Goal: Find specific page/section

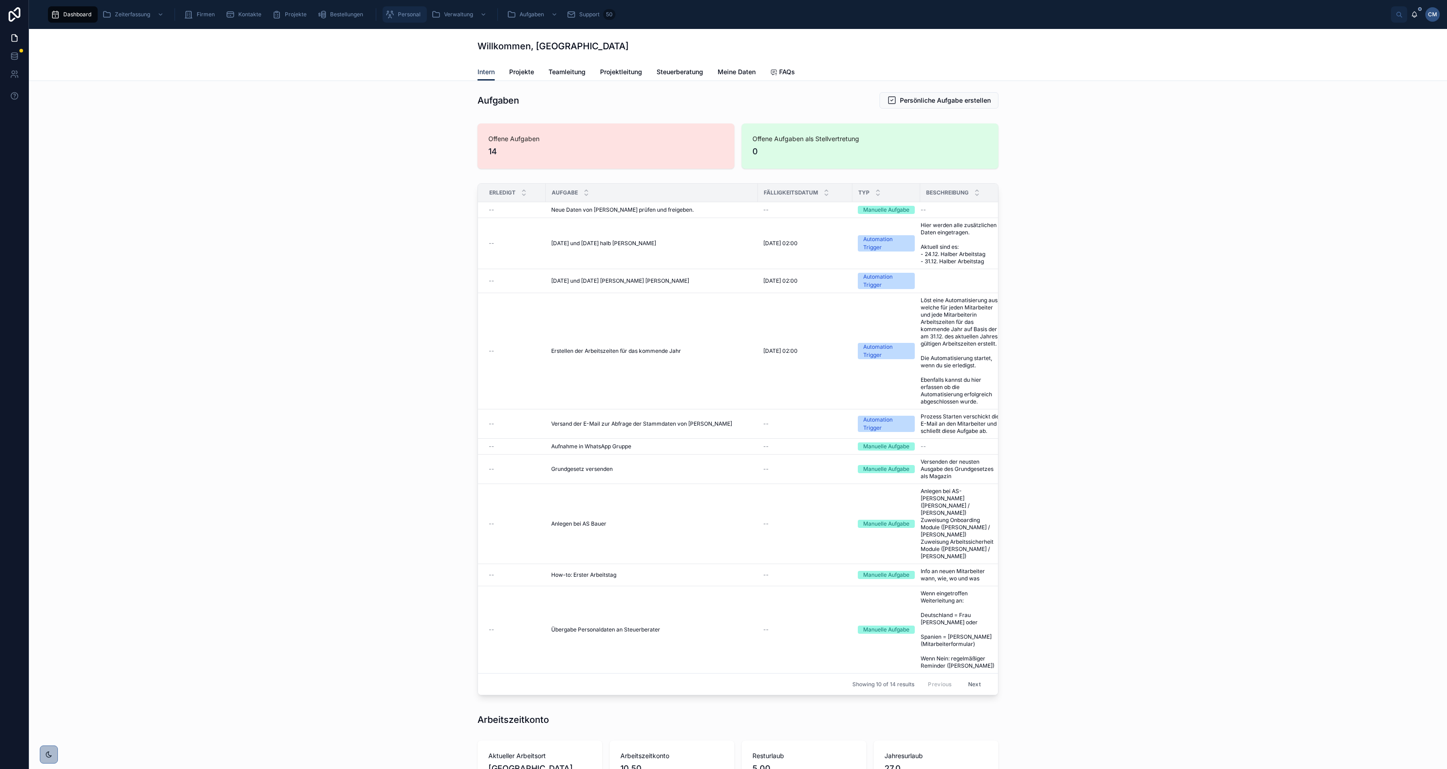
click at [409, 14] on span "Personal" at bounding box center [409, 14] width 23 height 7
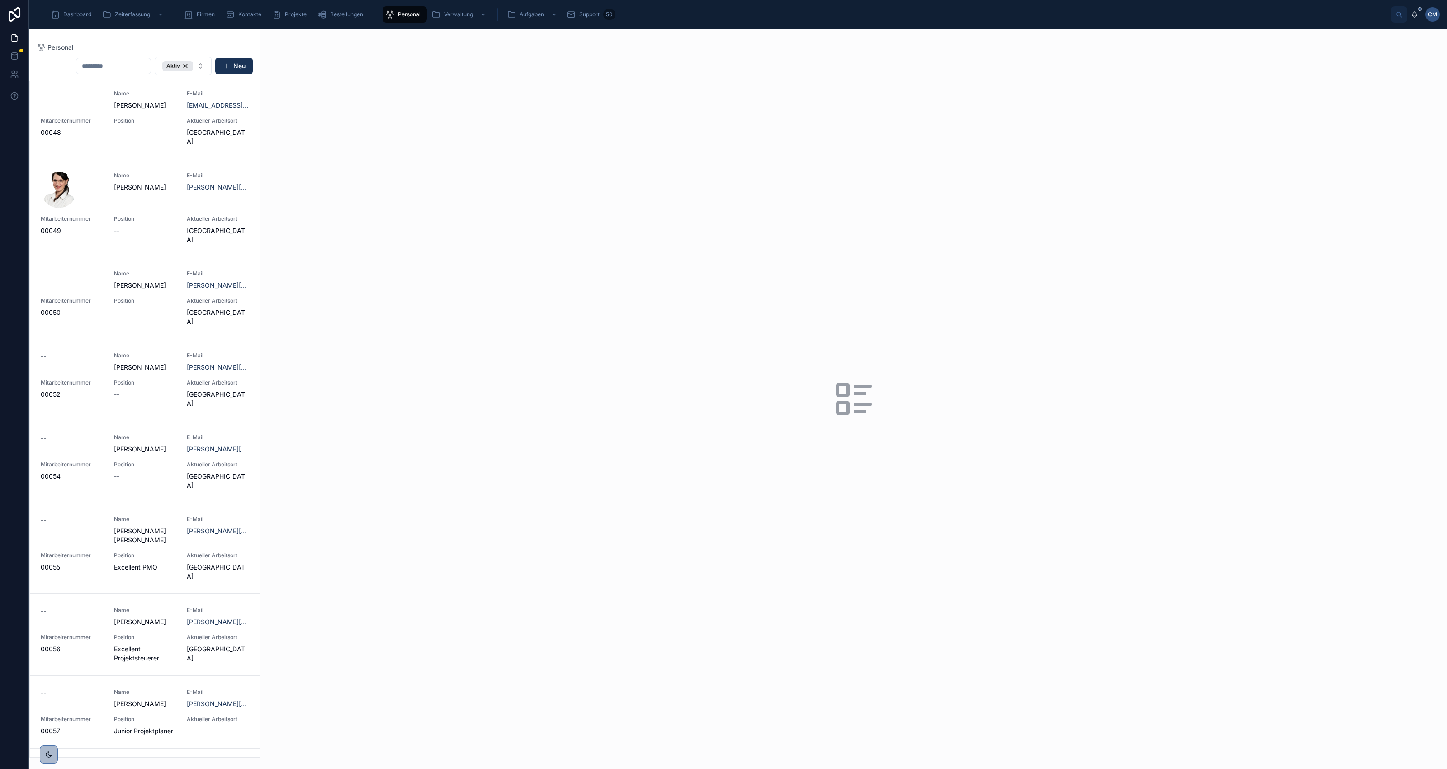
scroll to position [1244, 0]
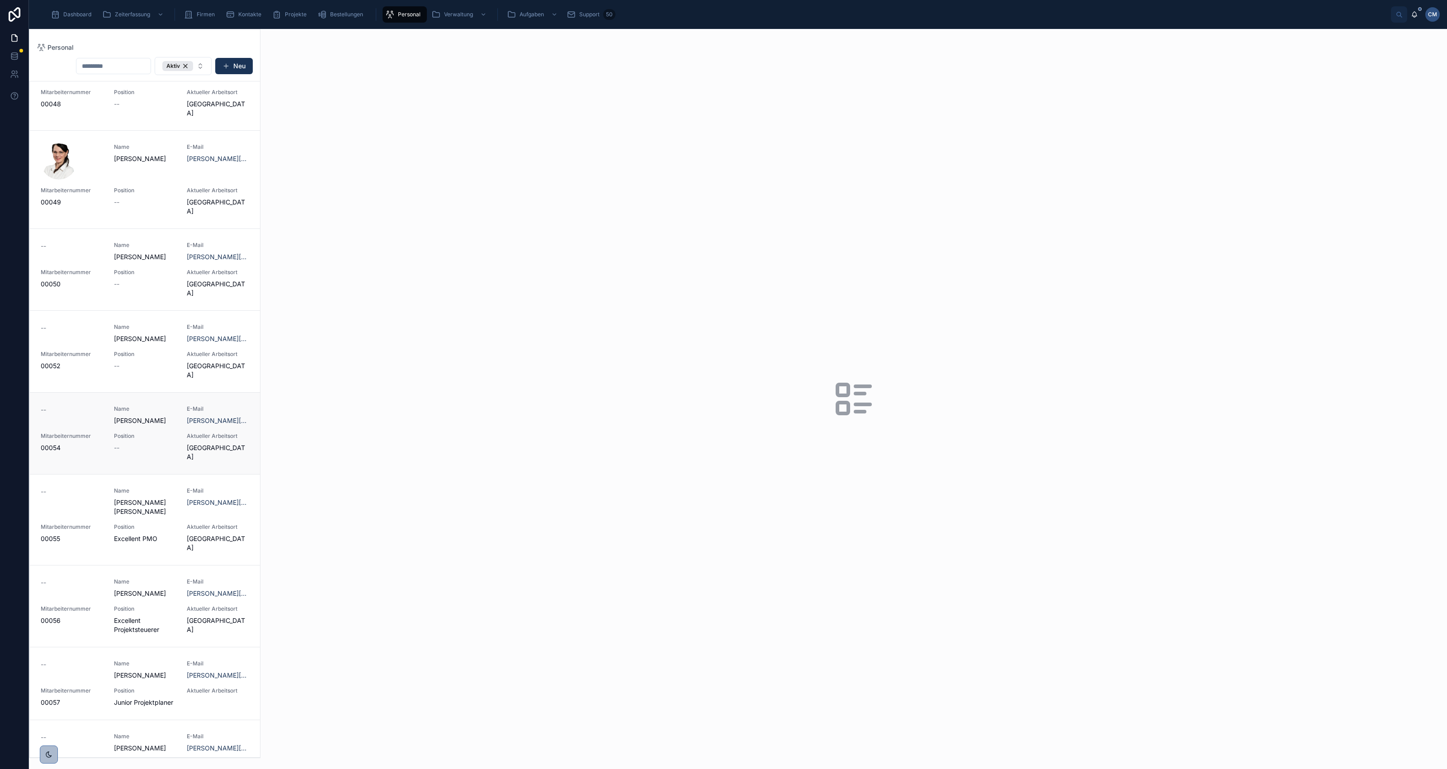
click at [168, 405] on div "-- Name [PERSON_NAME] E-Mail [PERSON_NAME][EMAIL_ADDRESS][DOMAIN_NAME] Mitarbei…" at bounding box center [145, 433] width 209 height 56
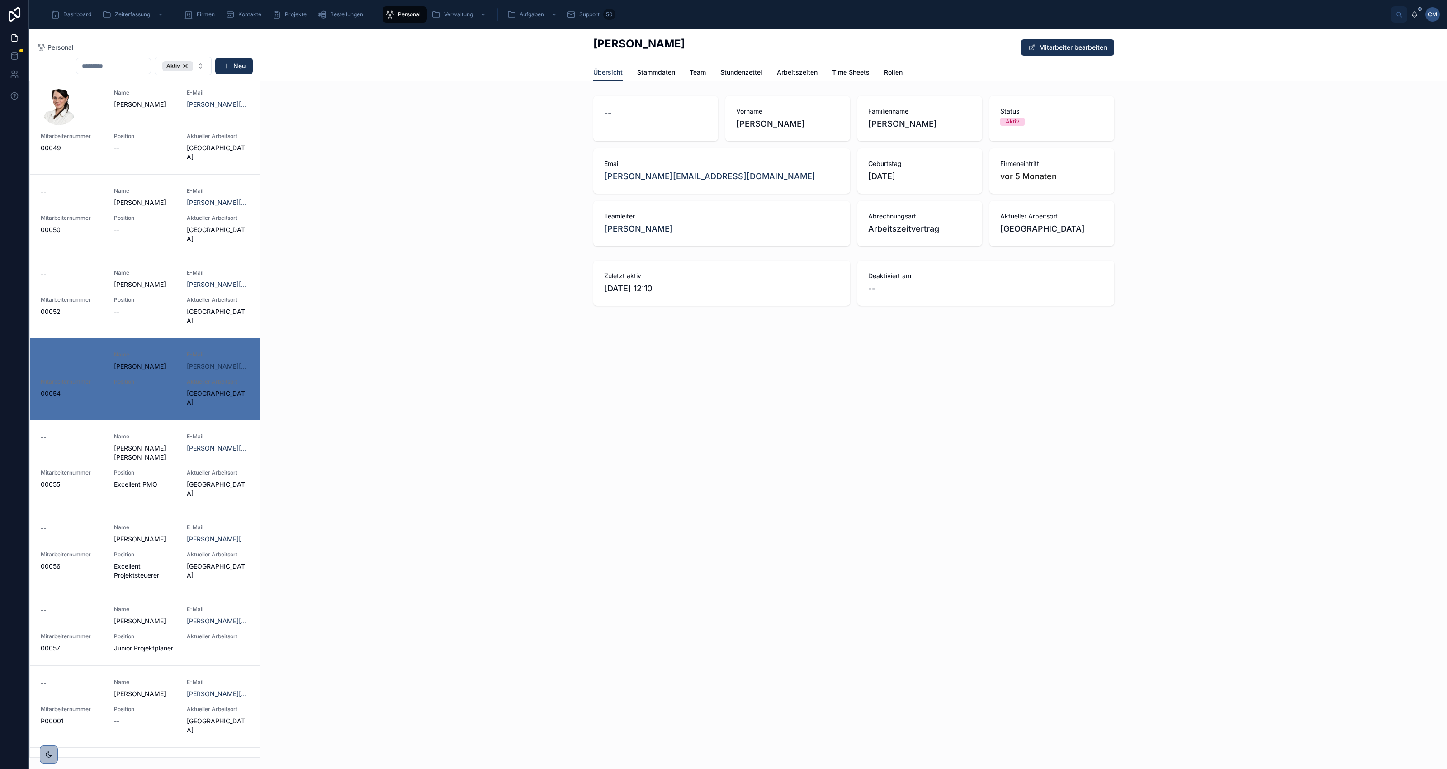
scroll to position [1335, 0]
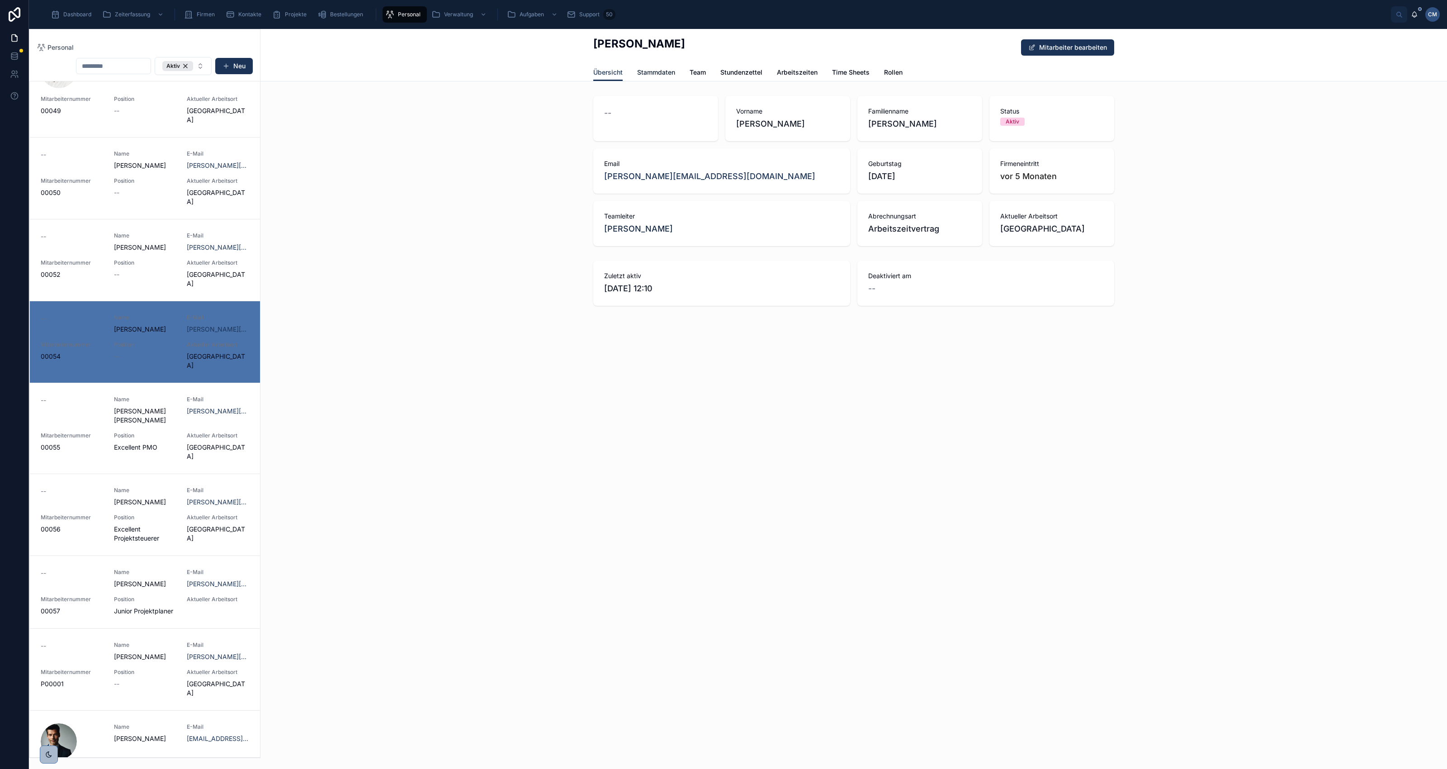
click at [657, 71] on span "Stammdaten" at bounding box center [656, 72] width 38 height 9
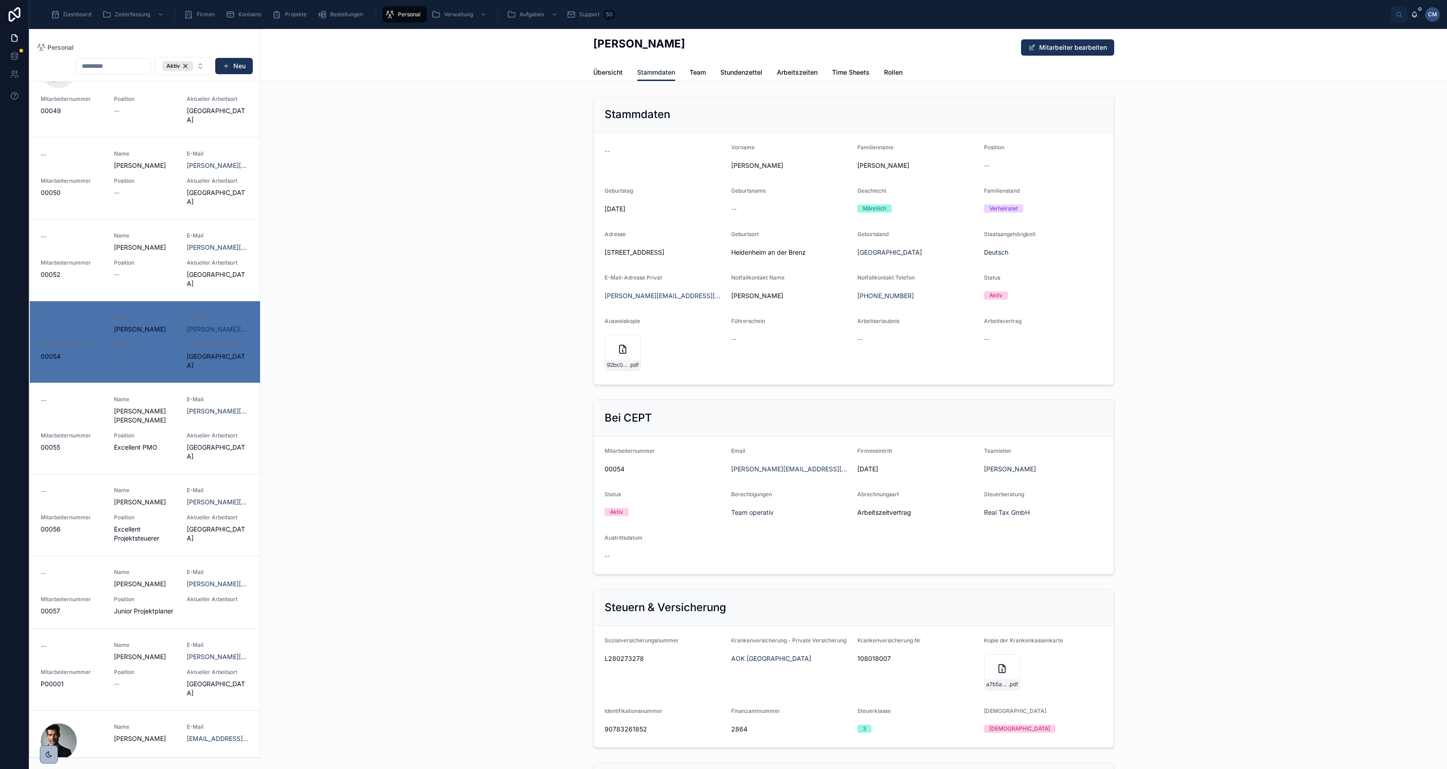
scroll to position [57, 0]
